Goal: Task Accomplishment & Management: Use online tool/utility

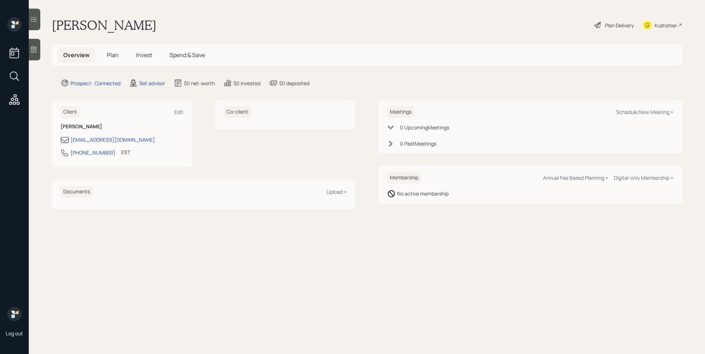
click at [34, 53] on icon at bounding box center [33, 49] width 7 height 7
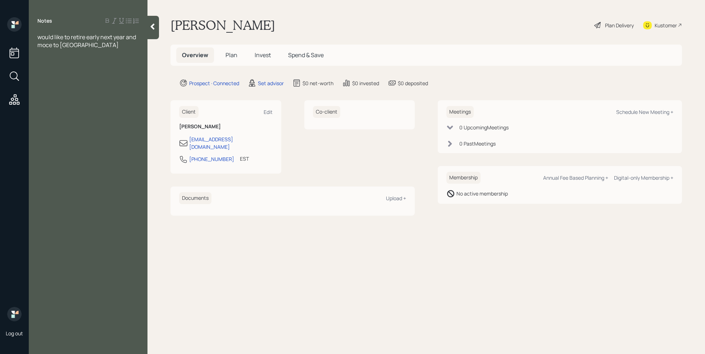
click at [47, 47] on span "would like to retire early next year and moce to [GEOGRAPHIC_DATA]" at bounding box center [87, 41] width 100 height 16
click at [49, 47] on span "would like to retire early next year and moce to italy" at bounding box center [87, 41] width 100 height 16
click at [77, 44] on div "would like to retire early next year and move to italy" at bounding box center [87, 41] width 101 height 16
click at [40, 83] on div at bounding box center [87, 85] width 101 height 8
click at [117, 68] on div "Inherited Roth IRA-" at bounding box center [87, 69] width 101 height 8
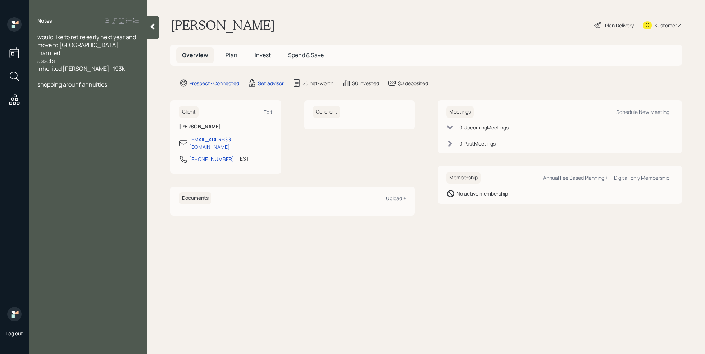
click at [81, 83] on span "shopping arounf annuities" at bounding box center [72, 85] width 70 height 8
click at [114, 83] on div "shopping around annuities" at bounding box center [87, 85] width 101 height 8
click at [73, 64] on div "assets" at bounding box center [87, 61] width 101 height 8
click at [65, 53] on div "marrried" at bounding box center [87, 53] width 101 height 8
click at [117, 93] on div "shopping around annuities" at bounding box center [87, 92] width 101 height 8
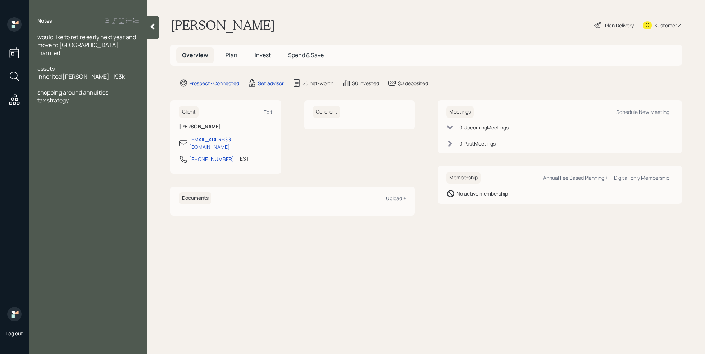
click at [97, 84] on div at bounding box center [87, 85] width 101 height 8
click at [61, 86] on span "Income - 48k a year" at bounding box center [62, 85] width 51 height 8
click at [40, 92] on span "48k a year" at bounding box center [50, 92] width 26 height 8
click at [79, 93] on div "48k a year" at bounding box center [87, 92] width 101 height 8
click at [79, 91] on div "48k a year" at bounding box center [87, 92] width 101 height 8
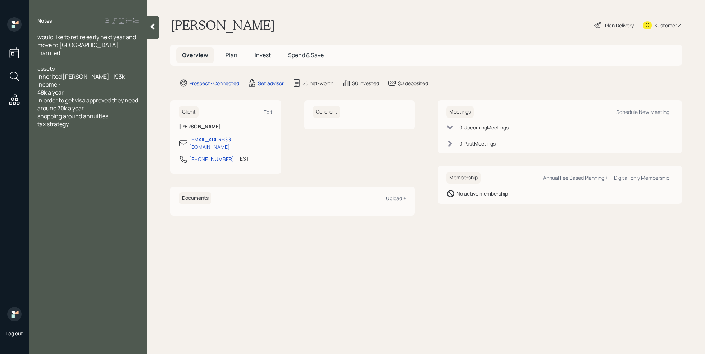
click at [37, 94] on span "48k a year" at bounding box center [50, 92] width 26 height 8
click at [84, 92] on div "SS- 48k a year" at bounding box center [87, 92] width 101 height 8
click at [113, 76] on div "Inherited Roth IRA- 193k" at bounding box center [87, 77] width 101 height 8
click at [74, 142] on div "tax strategy" at bounding box center [87, 140] width 101 height 8
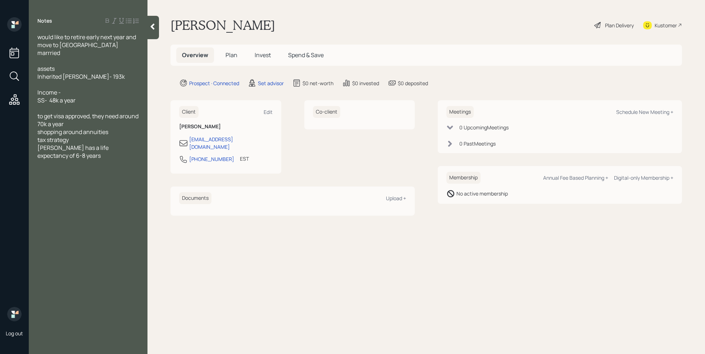
click at [53, 59] on div at bounding box center [87, 61] width 101 height 8
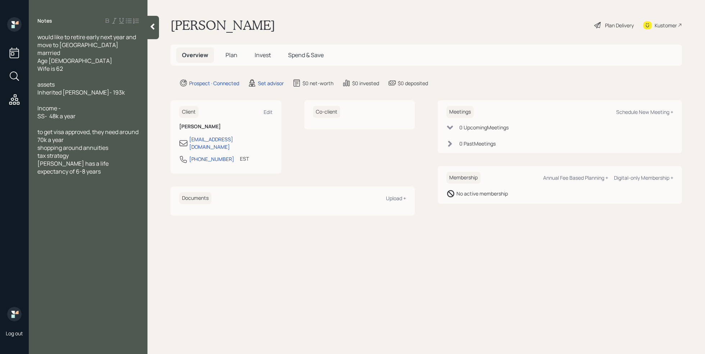
click at [110, 91] on div "Inherited Roth IRA- 193k" at bounding box center [87, 92] width 101 height 8
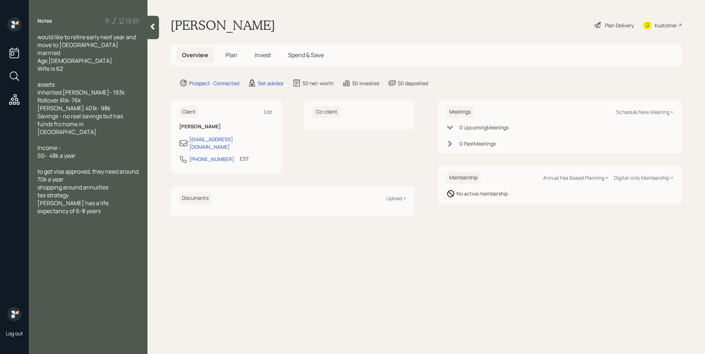
click at [62, 117] on span "Savings - no real savings but has funds fro home in italy" at bounding box center [80, 124] width 87 height 24
click at [76, 114] on div "Savings -" at bounding box center [87, 116] width 101 height 8
click at [87, 135] on div "no real savings but has funds fro home in italy" at bounding box center [87, 128] width 101 height 16
click at [108, 142] on div at bounding box center [87, 140] width 101 height 8
click at [61, 140] on div at bounding box center [87, 140] width 101 height 8
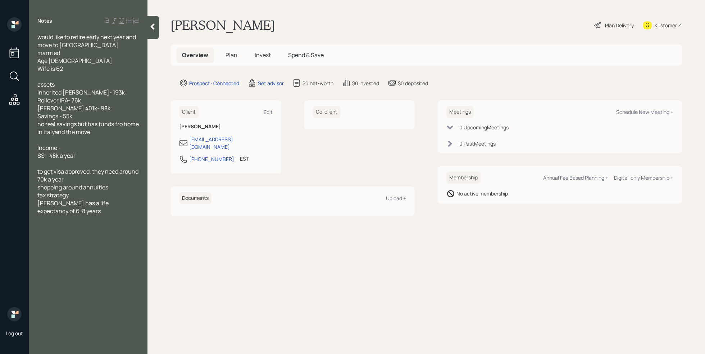
click at [54, 142] on div at bounding box center [87, 140] width 101 height 8
click at [80, 155] on div "SS- 48k a year" at bounding box center [87, 156] width 101 height 8
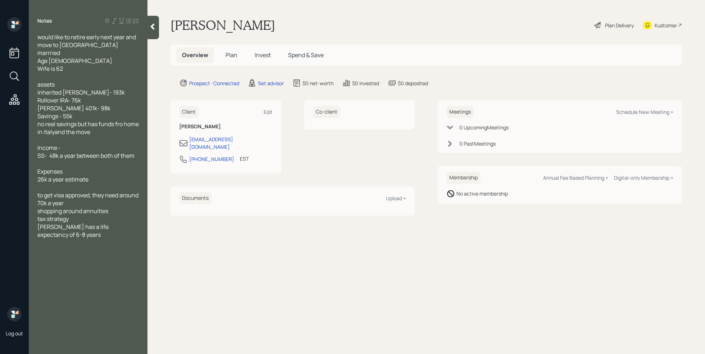
click at [111, 179] on div "26k a year estimate" at bounding box center [87, 180] width 101 height 8
click at [62, 194] on div at bounding box center [87, 195] width 101 height 8
click at [52, 138] on div at bounding box center [87, 140] width 101 height 8
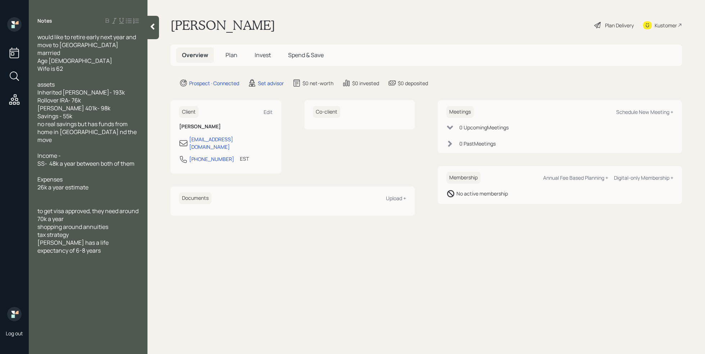
click at [55, 199] on div at bounding box center [87, 203] width 101 height 8
click at [42, 133] on span "no real savings but has funds from home in iItaly nd the move" at bounding box center [87, 132] width 100 height 24
click at [38, 152] on span "Income -" at bounding box center [48, 156] width 23 height 8
click at [281, 23] on div "Douglas Knox Plan Delivery Kustomer" at bounding box center [425, 25] width 511 height 16
click at [649, 113] on div "Schedule New Meeting +" at bounding box center [644, 112] width 57 height 7
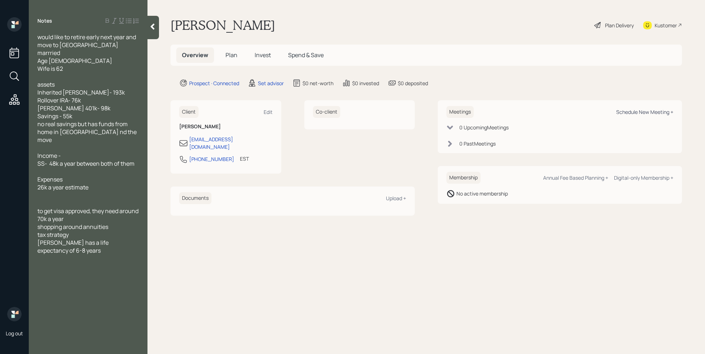
select select "round-robin"
